Goal: Find specific page/section: Find specific page/section

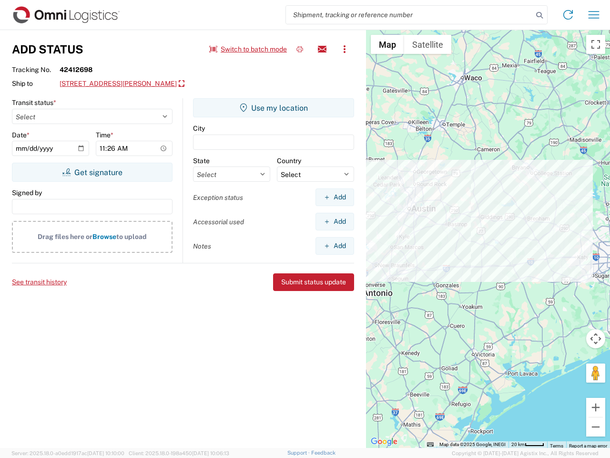
click at [410, 15] on input "search" at bounding box center [409, 15] width 247 height 18
click at [540, 15] on icon at bounding box center [539, 15] width 13 height 13
click at [568, 15] on icon at bounding box center [568, 14] width 15 height 15
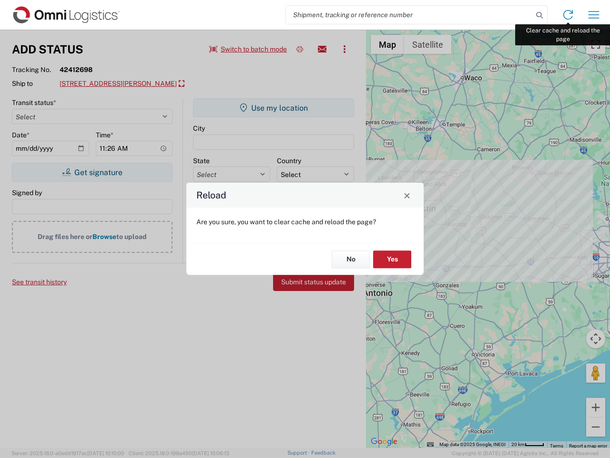
click at [594, 15] on div "Reload Are you sure, you want to clear cache and reload the page? No Yes" at bounding box center [305, 229] width 610 height 458
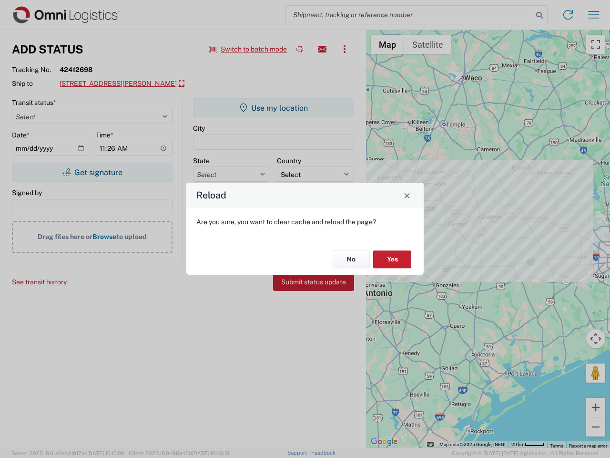
click at [248, 49] on div "Reload Are you sure, you want to clear cache and reload the page? No Yes" at bounding box center [305, 229] width 610 height 458
click at [300, 49] on div "Reload Are you sure, you want to clear cache and reload the page? No Yes" at bounding box center [305, 229] width 610 height 458
click at [322, 49] on div "Reload Are you sure, you want to clear cache and reload the page? No Yes" at bounding box center [305, 229] width 610 height 458
click at [345, 49] on div "Reload Are you sure, you want to clear cache and reload the page? No Yes" at bounding box center [305, 229] width 610 height 458
click at [143, 84] on div "Reload Are you sure, you want to clear cache and reload the page? No Yes" at bounding box center [305, 229] width 610 height 458
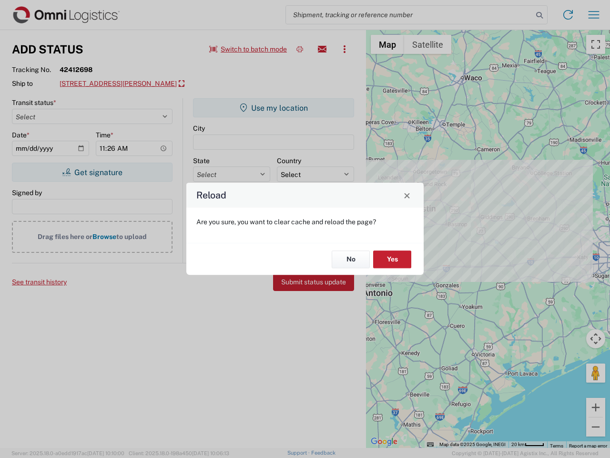
click at [92, 172] on div "Reload Are you sure, you want to clear cache and reload the page? No Yes" at bounding box center [305, 229] width 610 height 458
